Goal: Communication & Community: Answer question/provide support

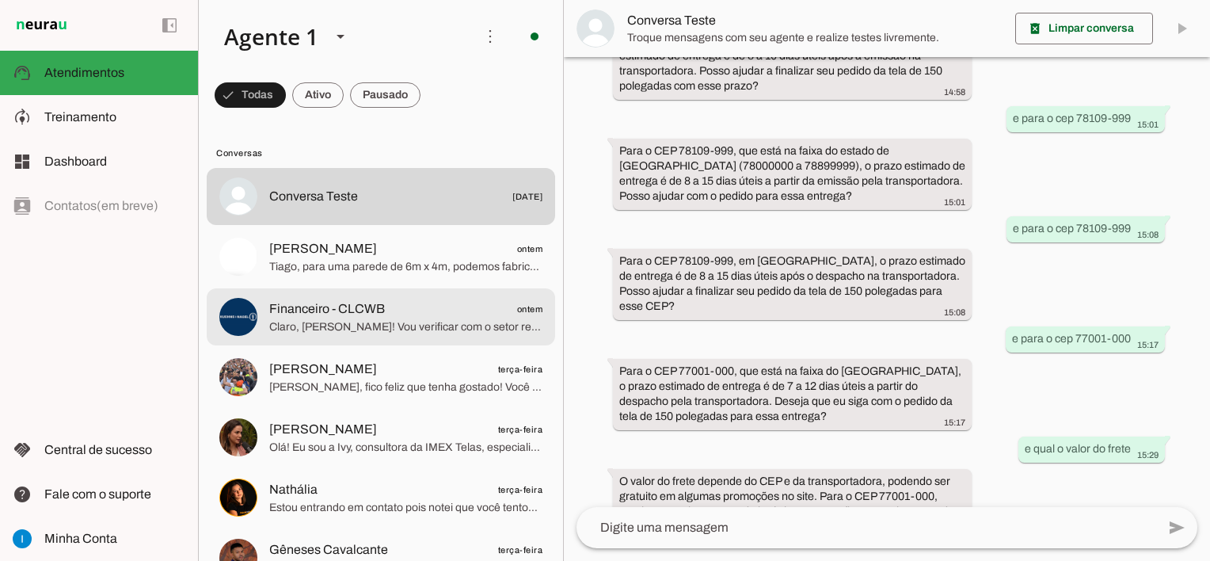
scroll to position [79, 0]
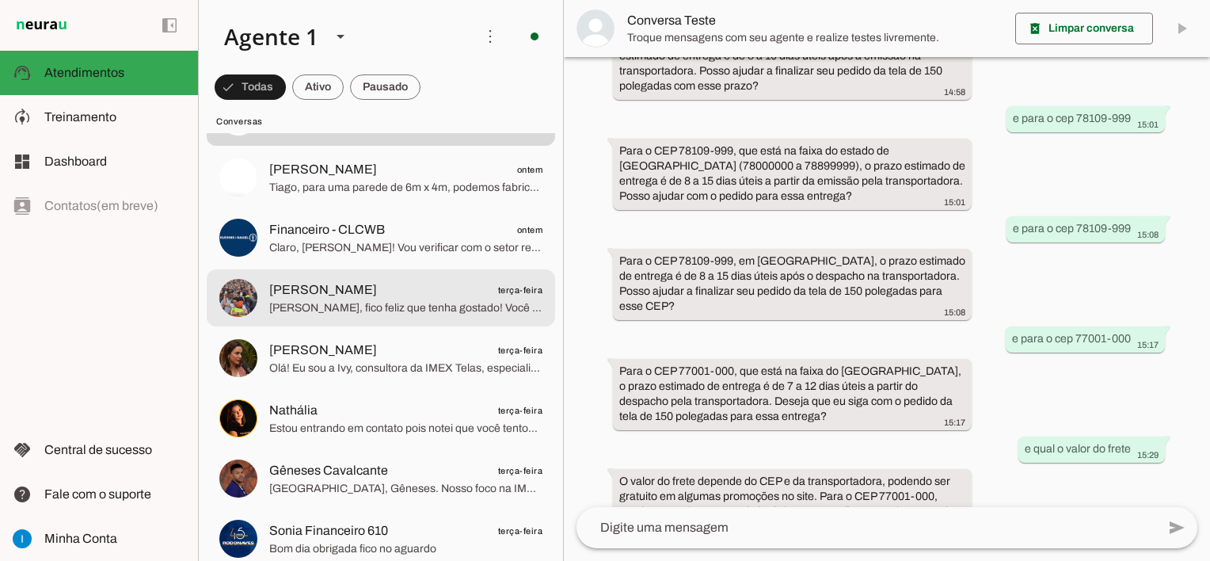
click at [459, 312] on span "[PERSON_NAME], fico feliz que tenha gostado! Você pode entrar em contato com a …" at bounding box center [405, 308] width 273 height 16
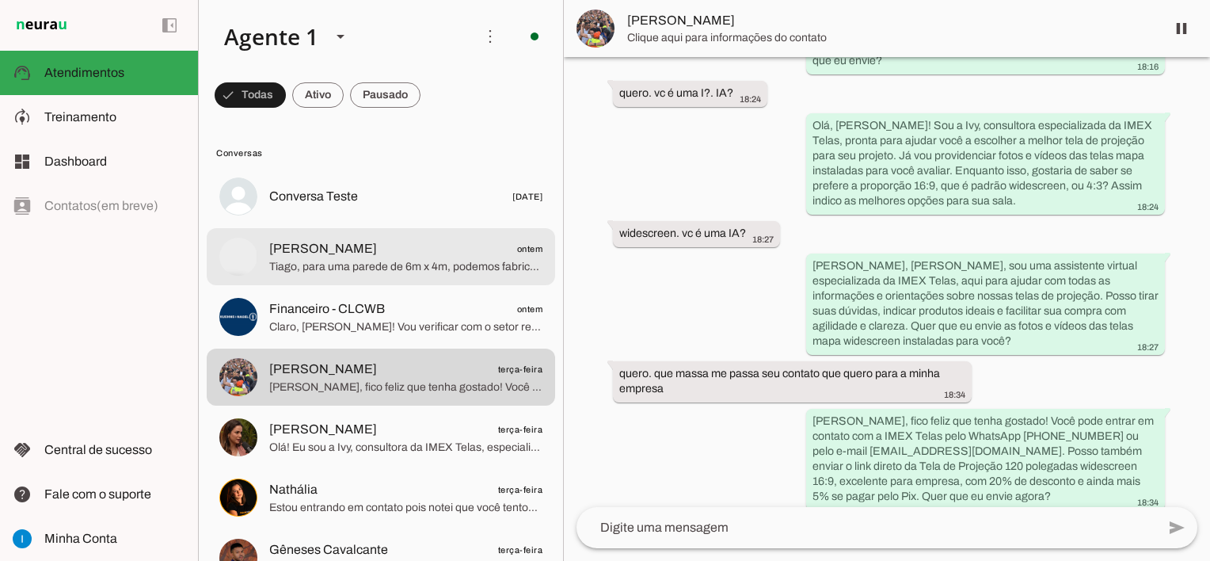
click at [444, 269] on span "Tiago, para uma parede de 6m x 4m, podemos fabricar a tela sob medida, pois nos…" at bounding box center [405, 267] width 273 height 16
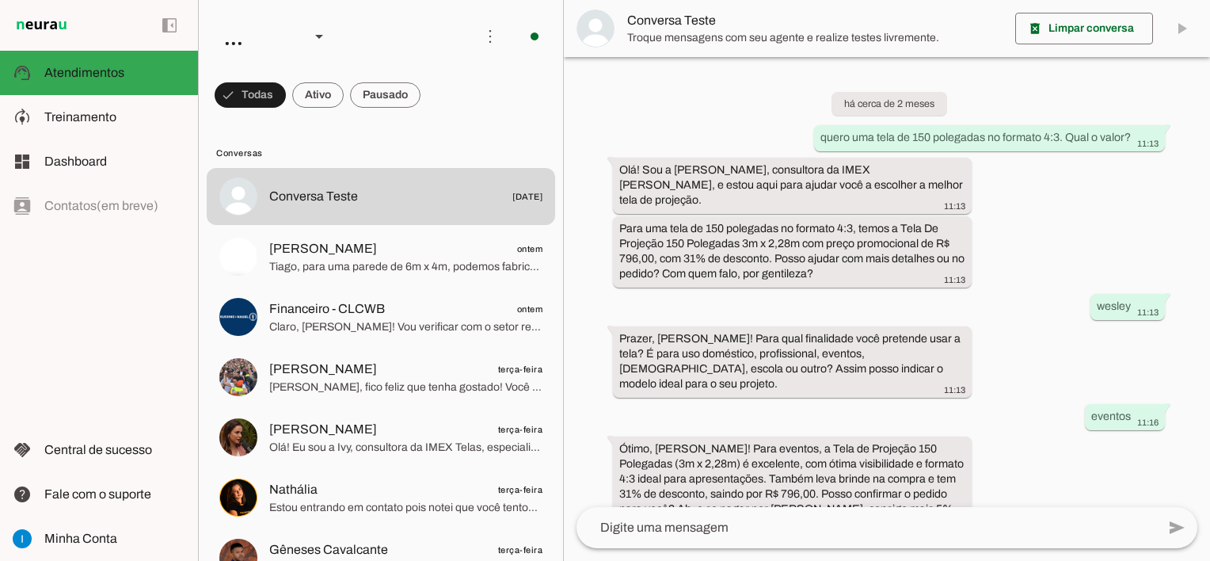
scroll to position [1159, 0]
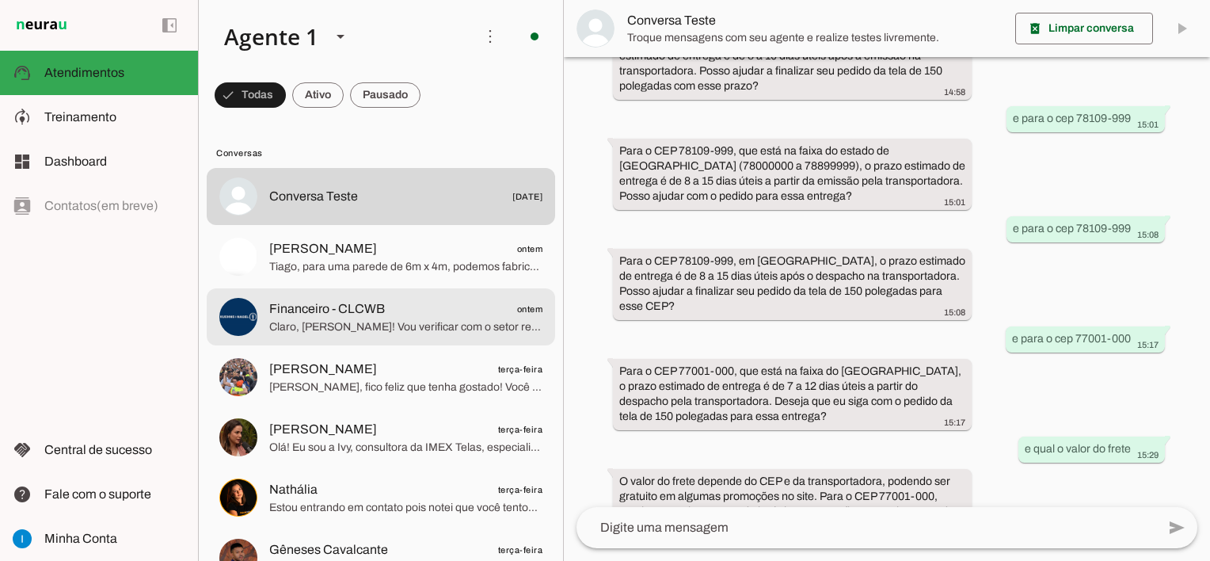
click at [466, 310] on span "Financeiro - CLCWB ontem" at bounding box center [405, 309] width 273 height 20
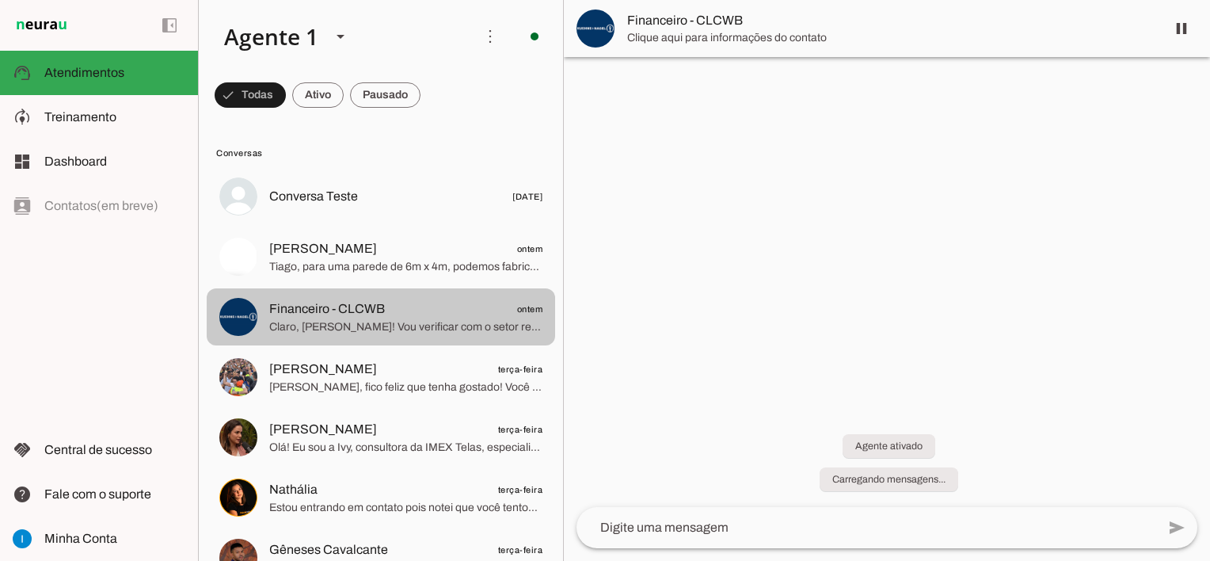
scroll to position [108, 0]
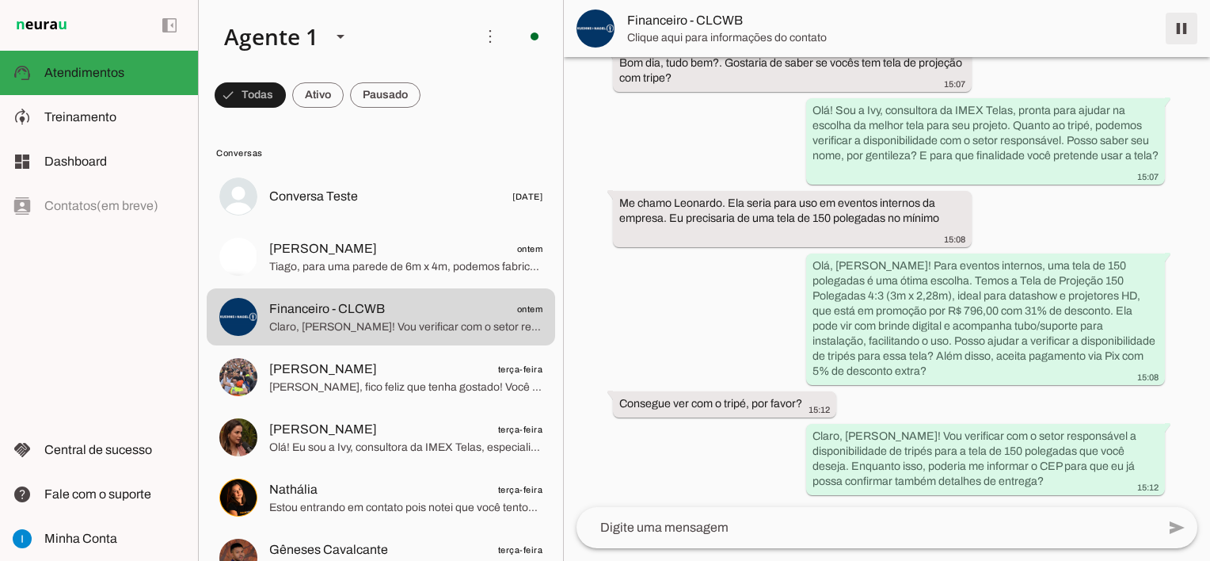
click at [1189, 26] on span at bounding box center [1182, 29] width 38 height 38
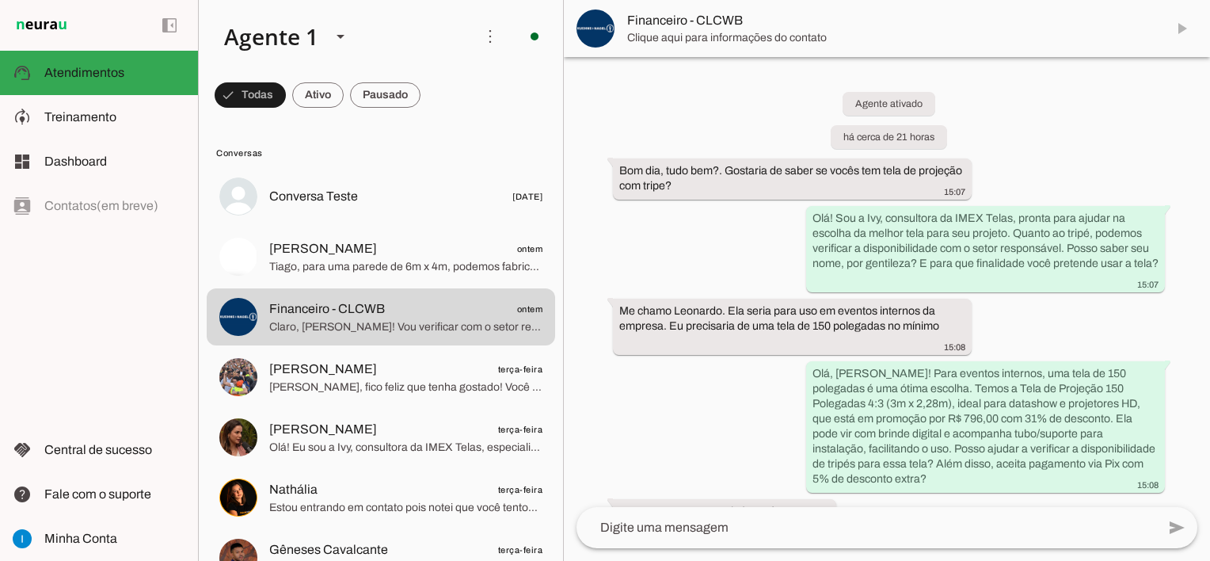
click at [732, 528] on textarea at bounding box center [867, 527] width 580 height 19
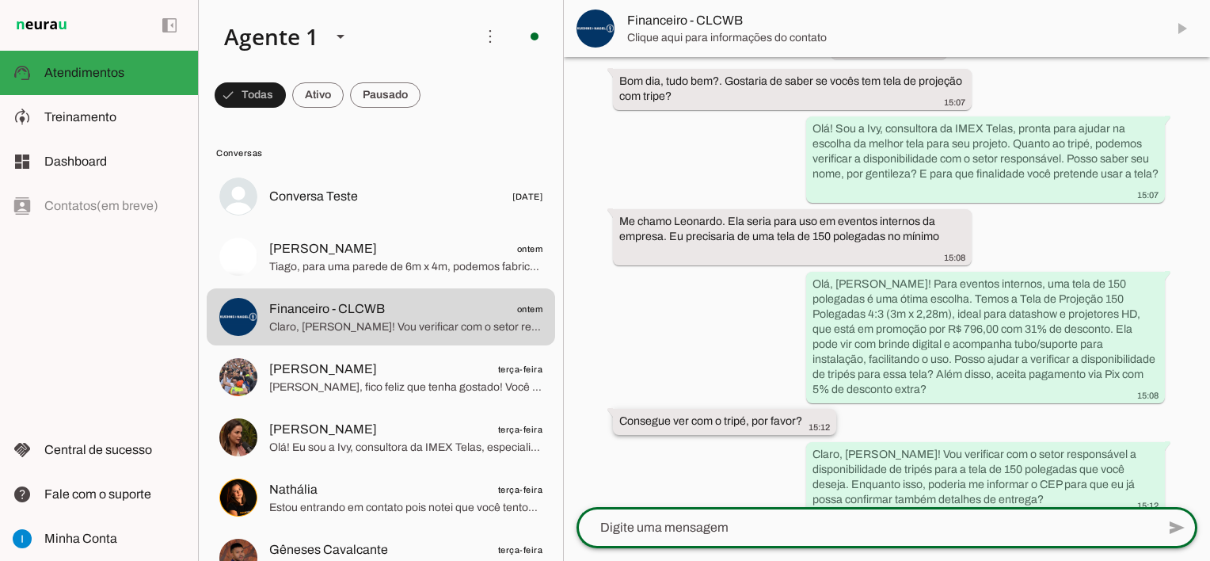
scroll to position [145, 0]
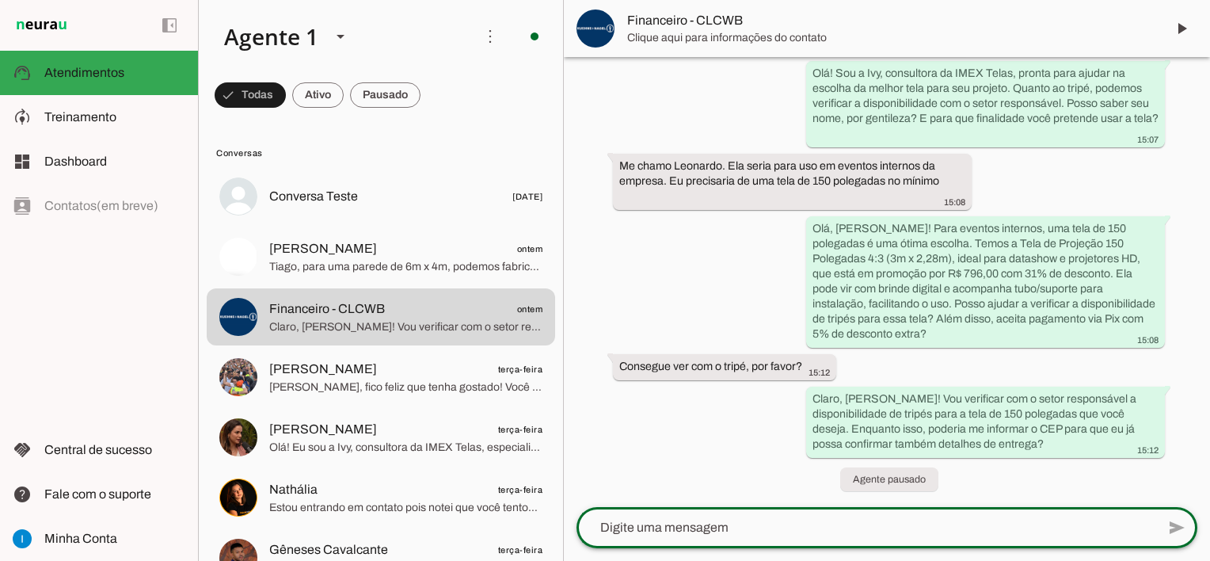
click at [657, 525] on textarea at bounding box center [867, 527] width 580 height 19
type textarea "b"
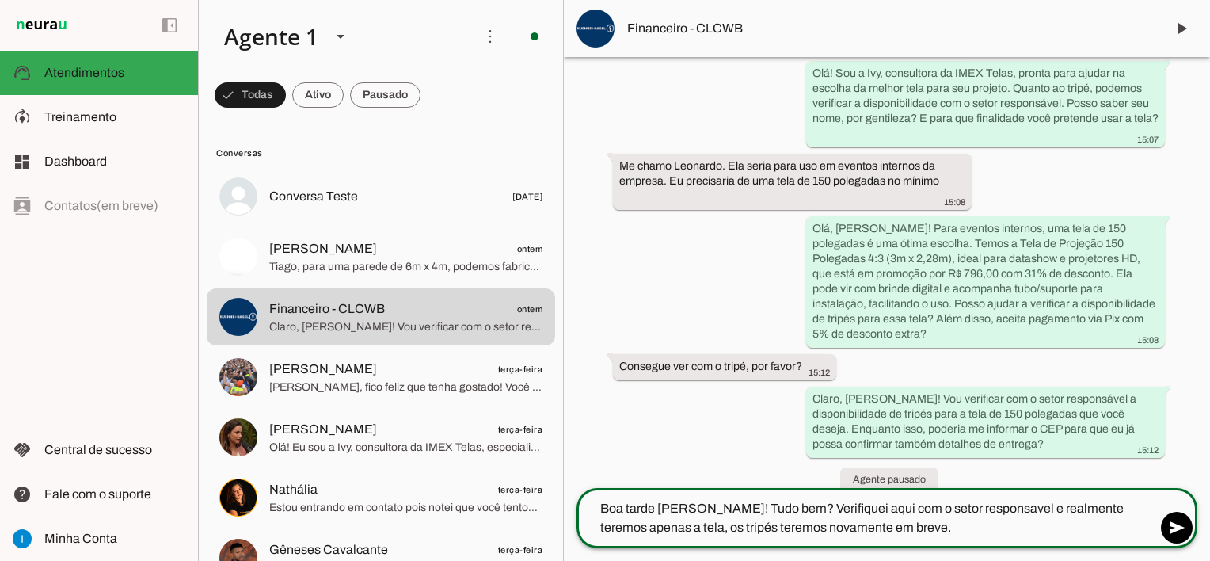
type textarea "Boa tarde [PERSON_NAME]! Tudo bem? Verifiquei aqui com o setor responsavel e re…"
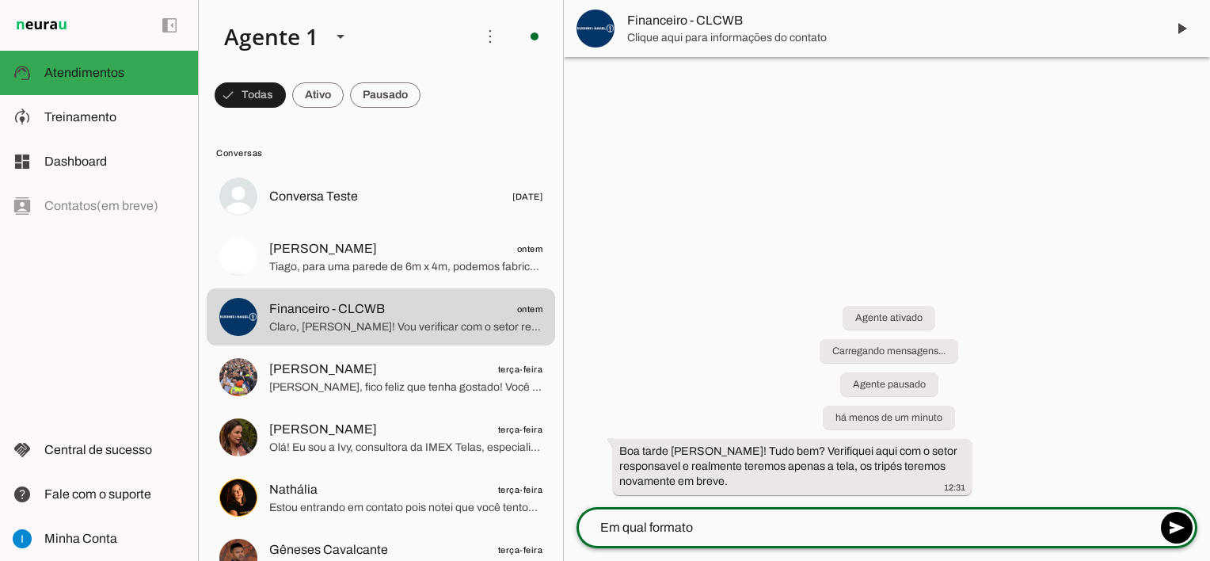
scroll to position [0, 0]
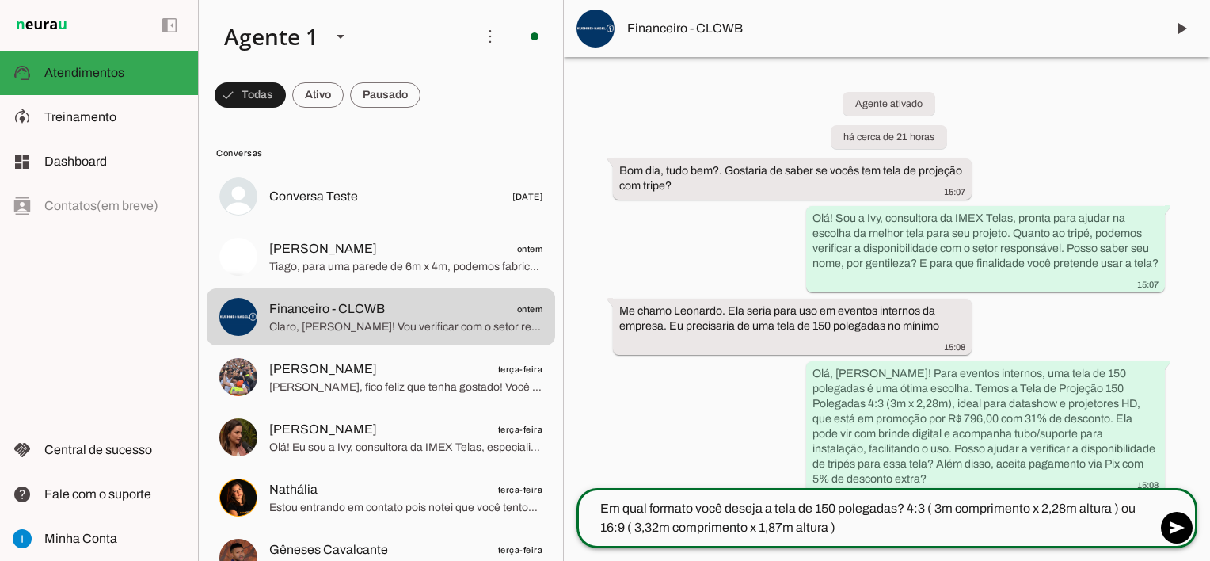
type textarea "Em qual formato você deseja a tela de 150 polegadas? 4:3 ( 3m comprimento x 2,2…"
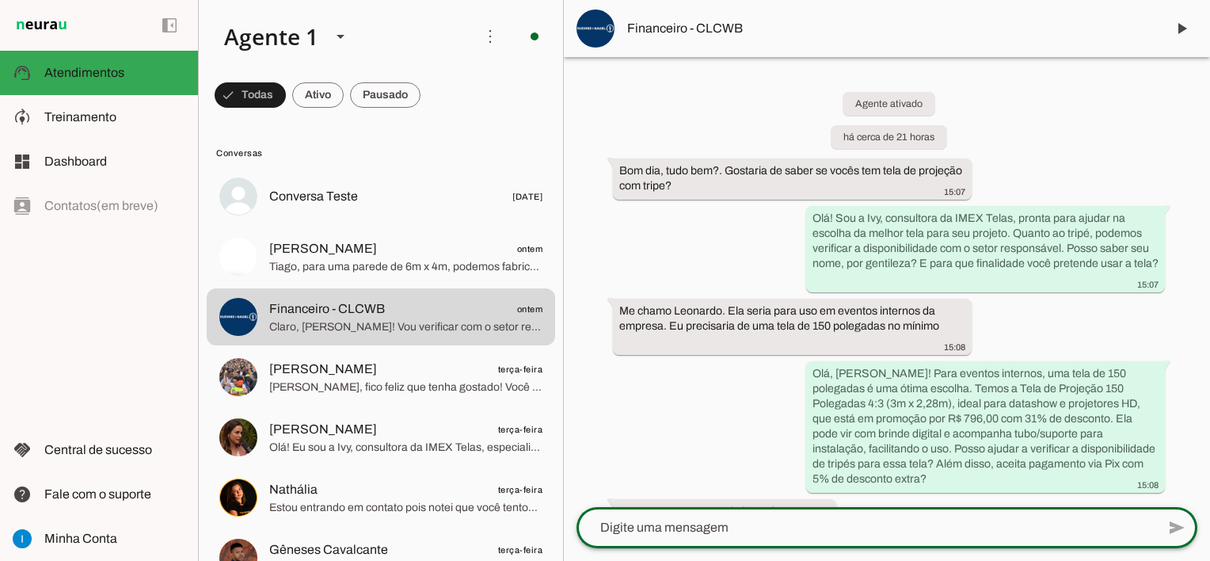
click at [666, 528] on textarea at bounding box center [867, 527] width 580 height 19
paste textarea "Modelo mapa é a tela de projeção mais vendida: Lona para projeção matte white U…"
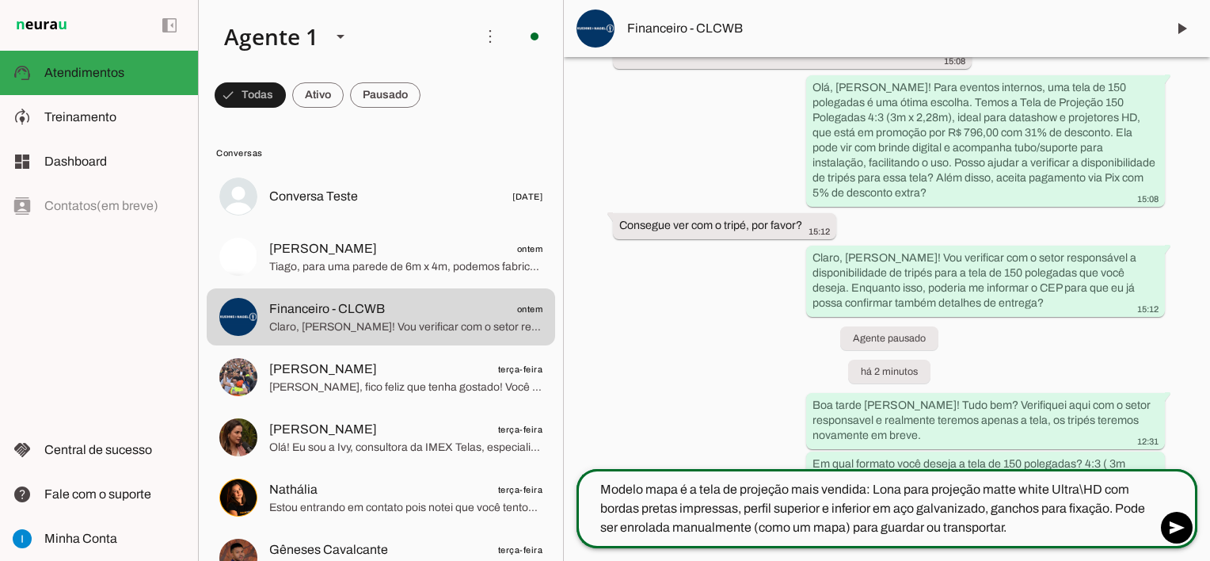
scroll to position [336, 0]
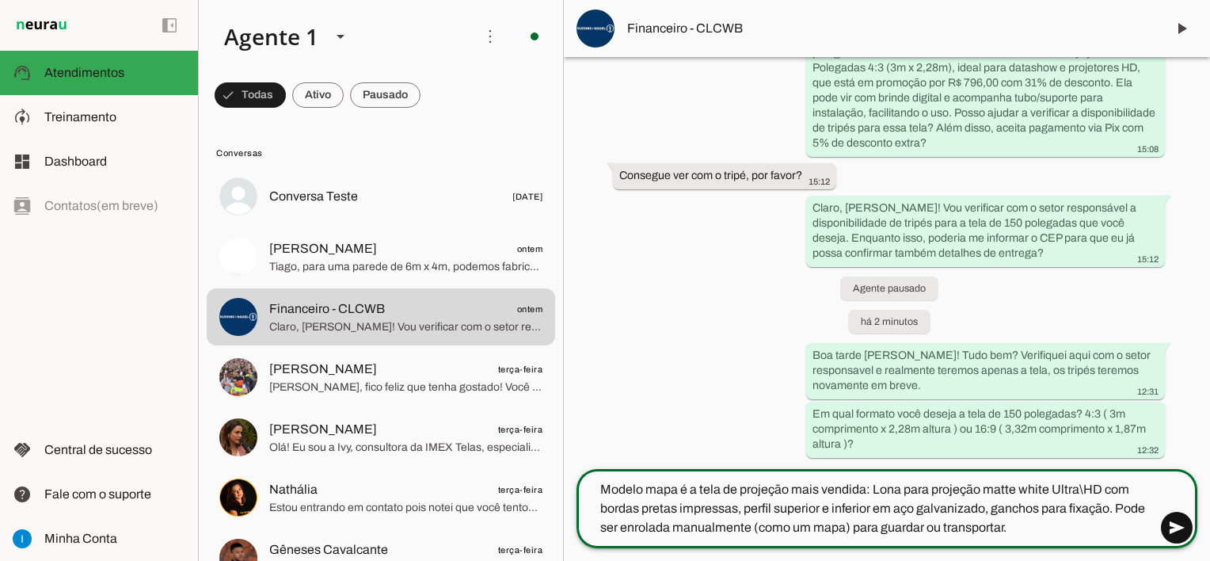
type textarea "Modelo mapa é a tela de projeção mais vendida: Lona para projeção matte white U…"
type md-outlined-text-field "Modelo mapa é a tela de projeção mais vendida: Lona para projeção matte white U…"
drag, startPoint x: 1182, startPoint y: 534, endPoint x: 1157, endPoint y: 513, distance: 32.0
click at [1182, 533] on span at bounding box center [1177, 527] width 38 height 38
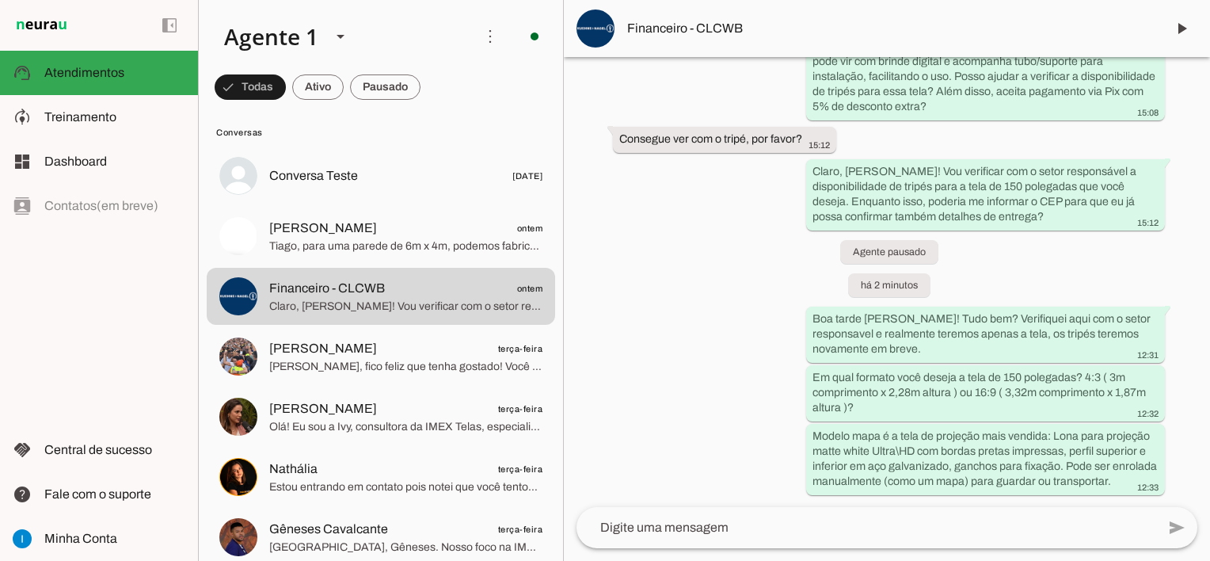
scroll to position [0, 0]
